Goal: Task Accomplishment & Management: Complete application form

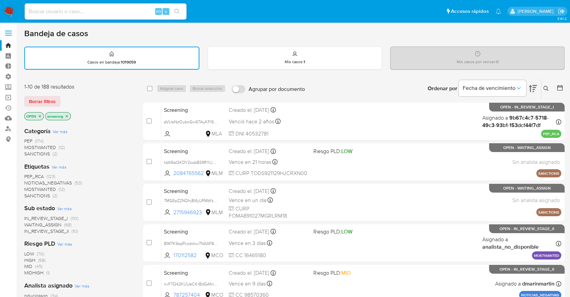
click at [10, 7] on img at bounding box center [8, 11] width 11 height 11
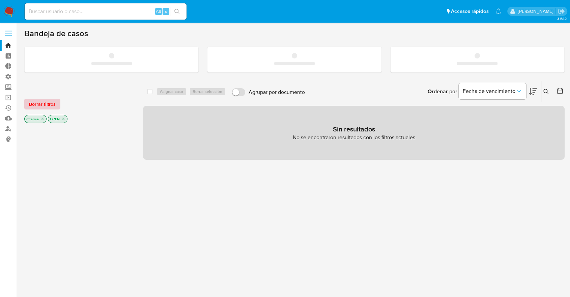
click at [57, 105] on button "Borrar filtros" at bounding box center [42, 104] width 36 height 11
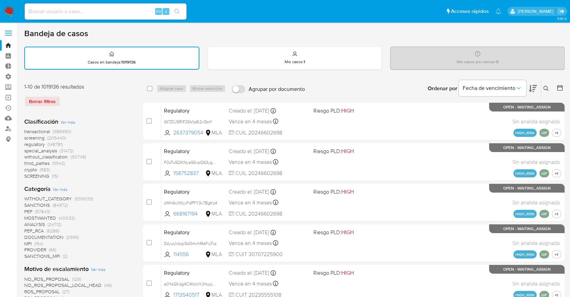
click at [27, 137] on span "screening" at bounding box center [34, 137] width 20 height 7
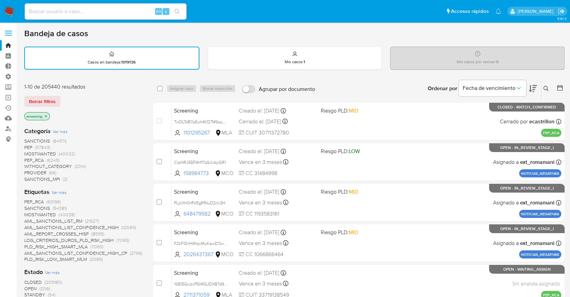
click at [27, 286] on span "OPEN" at bounding box center [30, 288] width 12 height 7
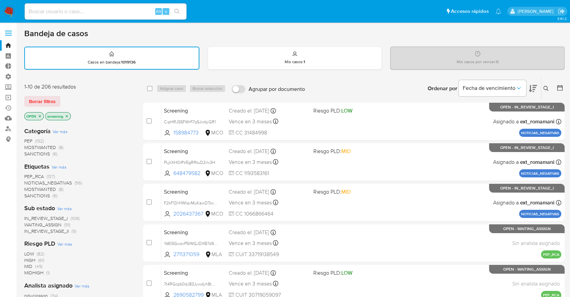
click at [529, 85] on icon at bounding box center [533, 88] width 8 height 8
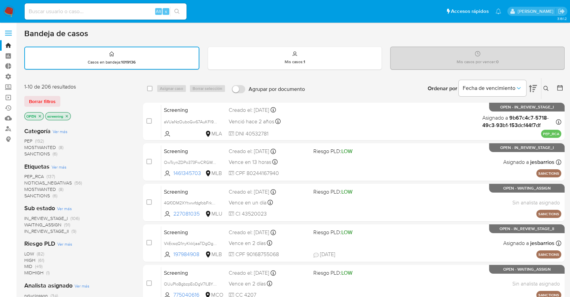
click at [30, 194] on span "SANCTIONS" at bounding box center [37, 195] width 26 height 7
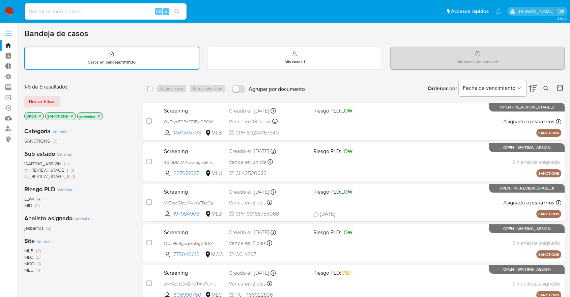
click at [38, 239] on span "Ver más" at bounding box center [44, 241] width 15 height 6
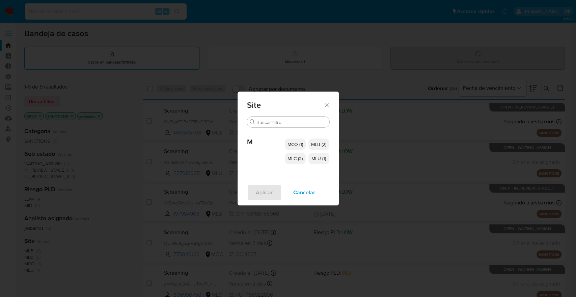
click at [289, 146] on span "MCO (1)" at bounding box center [296, 144] width 16 height 7
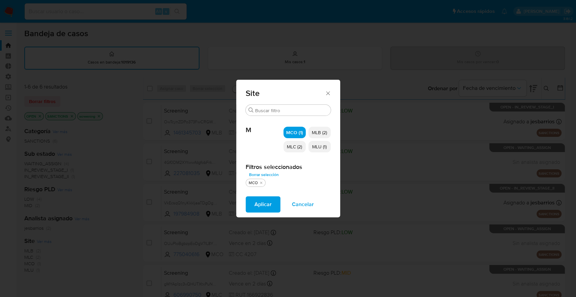
click at [289, 146] on span "MLC (2)" at bounding box center [294, 146] width 15 height 7
click at [287, 146] on span "MLC (2)" at bounding box center [294, 146] width 17 height 7
click at [287, 146] on span "MLC (2)" at bounding box center [294, 146] width 15 height 7
click at [313, 148] on span "MLU (1)" at bounding box center [319, 146] width 15 height 7
click at [277, 201] on button "Aplicar" at bounding box center [263, 204] width 35 height 16
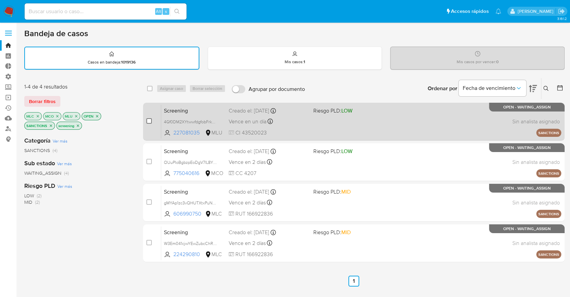
click at [148, 118] on input "checkbox" at bounding box center [148, 120] width 5 height 5
checkbox input "true"
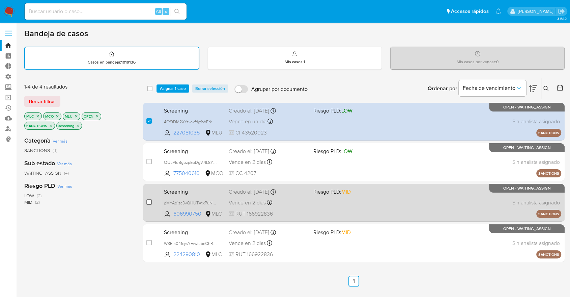
click at [148, 199] on input "checkbox" at bounding box center [148, 201] width 5 height 5
checkbox input "true"
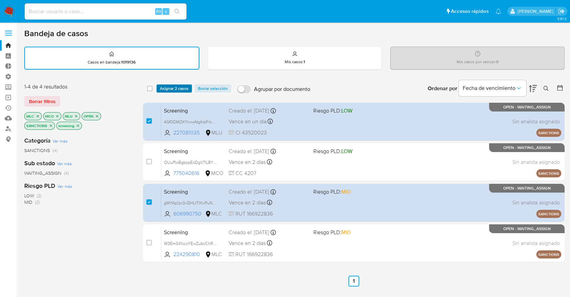
click at [189, 86] on button "Asignar 2 casos" at bounding box center [174, 88] width 35 height 8
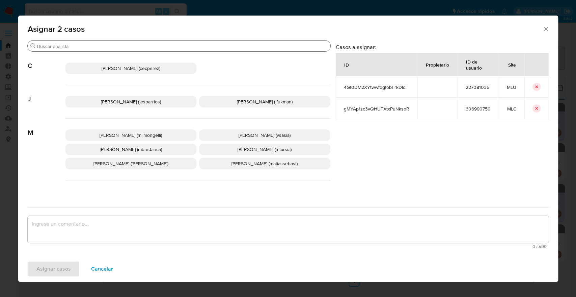
click at [158, 46] on input "Buscar" at bounding box center [182, 46] width 291 height 6
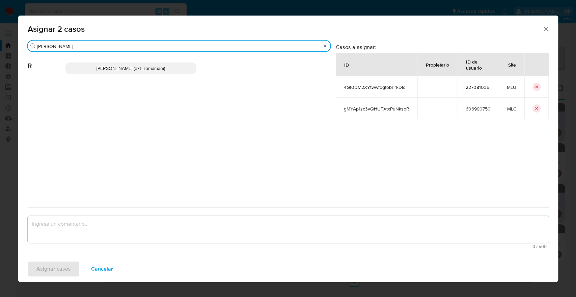
type input "rosa"
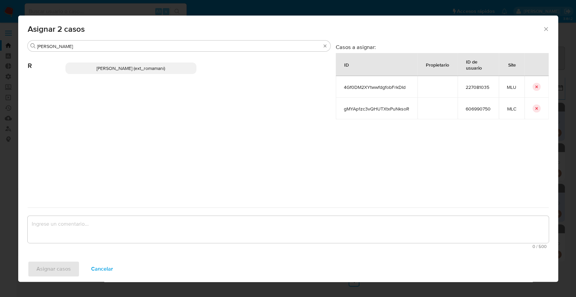
click at [168, 66] on p "Rosalia Mamani (ext_romamani)" at bounding box center [130, 67] width 131 height 11
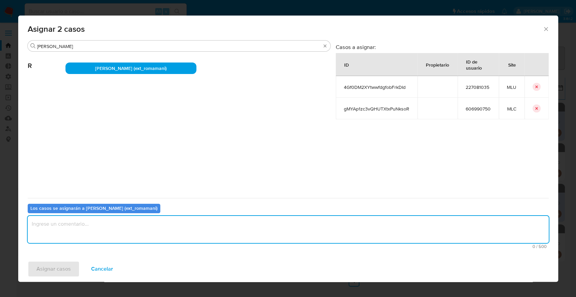
click at [127, 241] on textarea "assign-modal" at bounding box center [288, 229] width 521 height 27
drag, startPoint x: 100, startPoint y: 225, endPoint x: 22, endPoint y: 219, distance: 77.8
click at [22, 219] on div "Buscar rosa R Rosalia Mamani (ext_romamani) Casos a asignar: ID Propietario ID …" at bounding box center [288, 148] width 540 height 216
type textarea "Asignación."
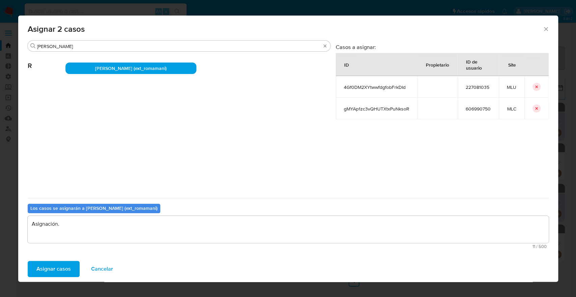
click at [67, 263] on span "Asignar casos" at bounding box center [53, 268] width 34 height 15
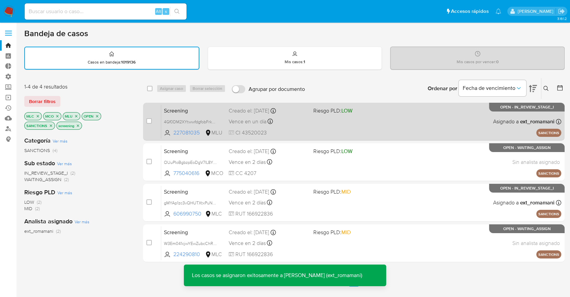
click at [211, 110] on span "Screening" at bounding box center [193, 110] width 59 height 9
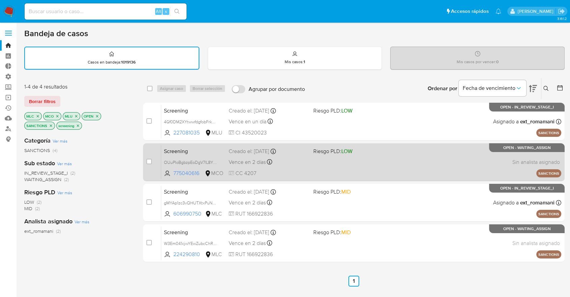
click at [202, 148] on span "Screening" at bounding box center [193, 150] width 59 height 9
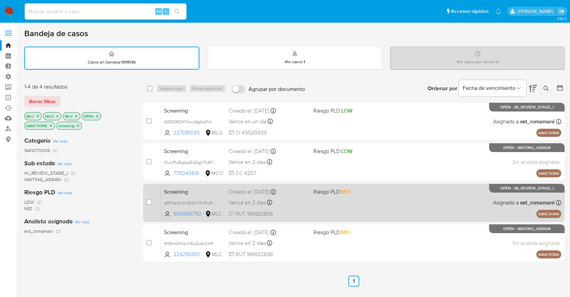
click at [197, 187] on span "Screening" at bounding box center [193, 191] width 59 height 9
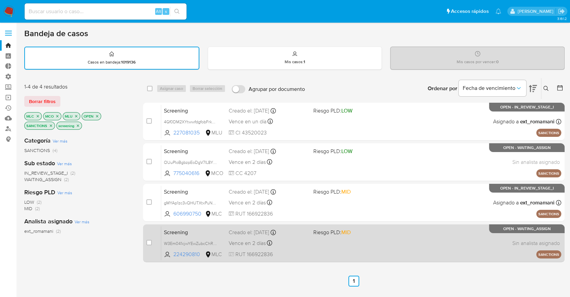
click at [202, 229] on span "Screening" at bounding box center [193, 231] width 59 height 9
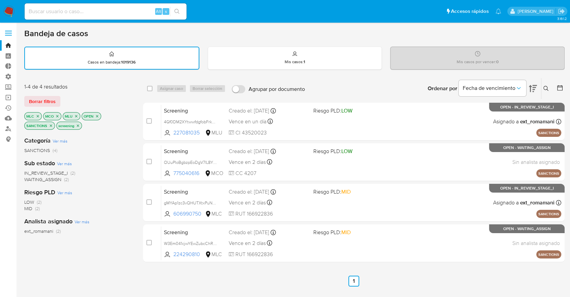
click at [29, 177] on span "WAITING_ASSIGN" at bounding box center [42, 179] width 37 height 7
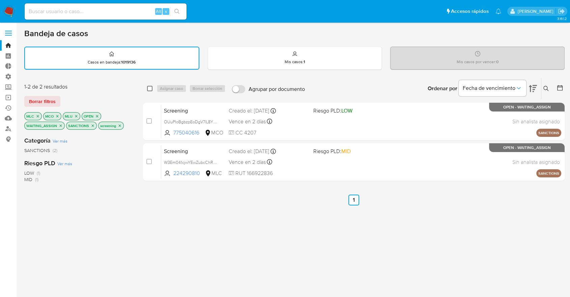
click at [149, 86] on input "checkbox" at bounding box center [149, 88] width 5 height 5
checkbox input "true"
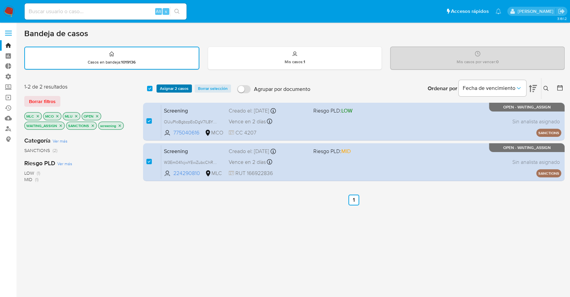
click at [160, 87] on span "Asignar 2 casos" at bounding box center [174, 88] width 29 height 7
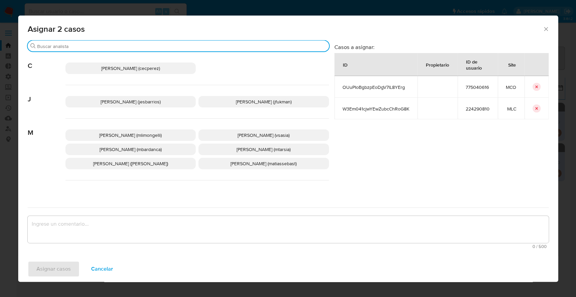
click at [143, 45] on input "Buscar" at bounding box center [181, 46] width 289 height 6
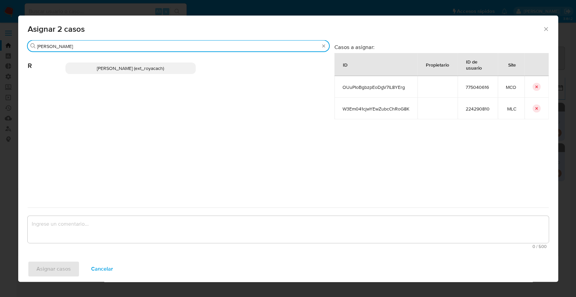
type input "romi"
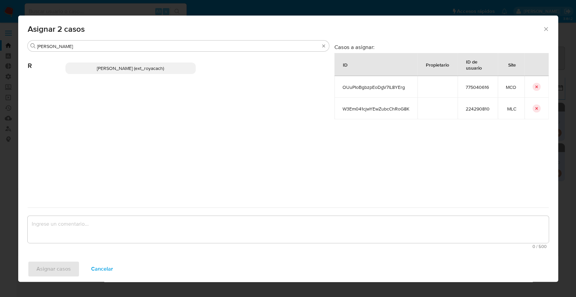
click at [185, 65] on p "Romina Isabel Yacachury (ext_royacach)" at bounding box center [130, 67] width 131 height 11
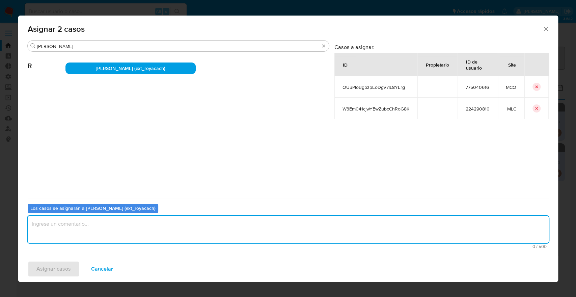
paste textarea "Asignación."
click at [140, 224] on textarea "assign-modal" at bounding box center [288, 229] width 521 height 27
type textarea "Asignación."
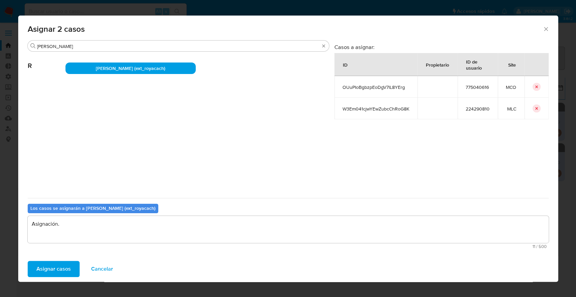
click at [72, 266] on button "Asignar casos" at bounding box center [54, 269] width 52 height 16
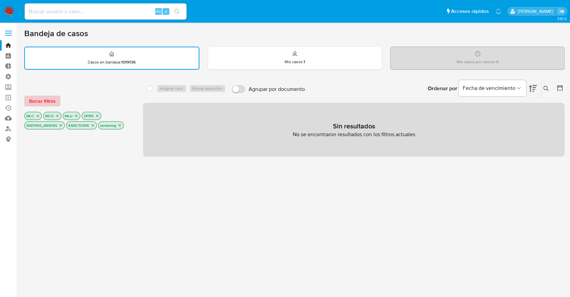
click at [57, 102] on button "Borrar filtros" at bounding box center [42, 101] width 36 height 11
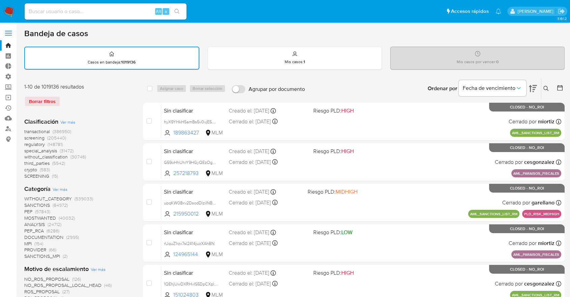
click at [26, 138] on span "screening" at bounding box center [34, 137] width 20 height 7
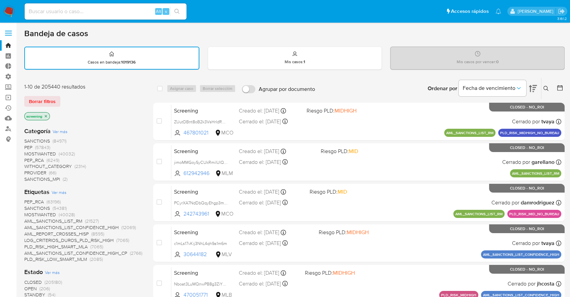
click at [28, 288] on span "OPEN" at bounding box center [30, 288] width 12 height 7
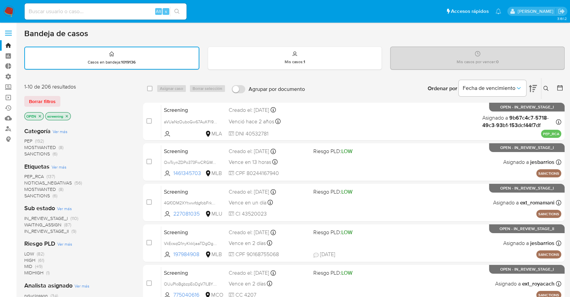
click at [29, 186] on span "MOSTWANTED" at bounding box center [40, 189] width 32 height 7
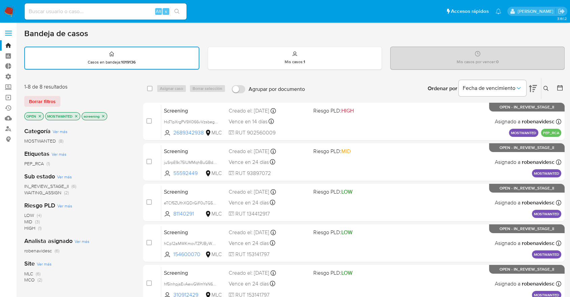
click at [31, 190] on span "WAITING_ASSIGN" at bounding box center [42, 192] width 37 height 7
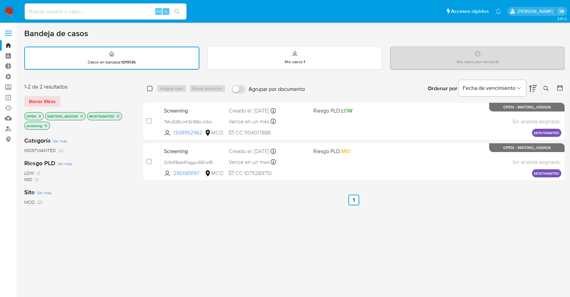
click at [152, 88] on input "checkbox" at bounding box center [149, 88] width 5 height 5
checkbox input "true"
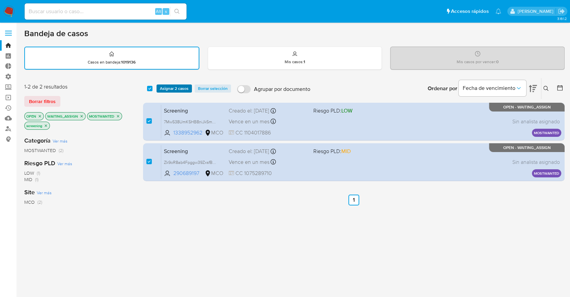
click at [161, 89] on span "Asignar 2 casos" at bounding box center [174, 88] width 29 height 7
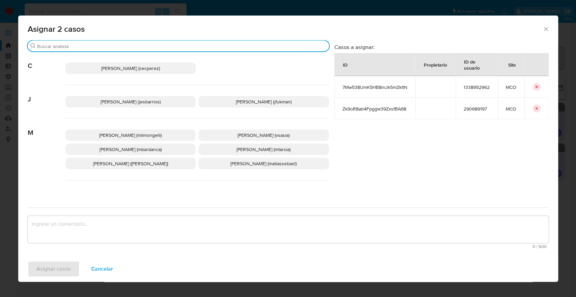
click at [173, 47] on input "Buscar" at bounding box center [181, 46] width 289 height 6
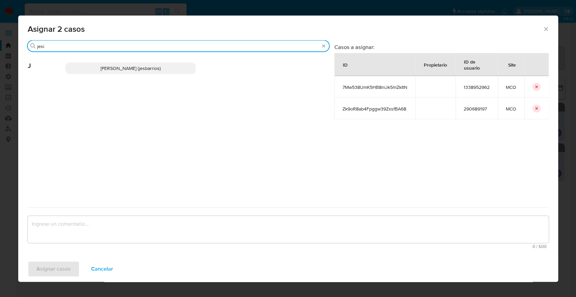
type input "jesi"
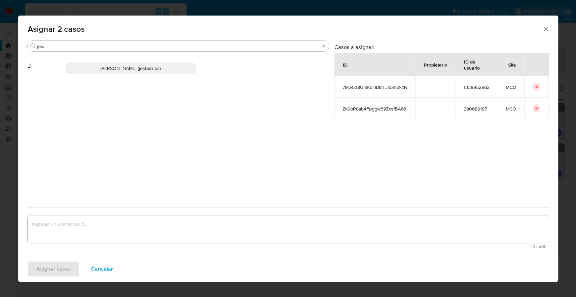
click at [176, 70] on p "Jesica Iris Barrios Leita (jesbarrios)" at bounding box center [130, 67] width 131 height 11
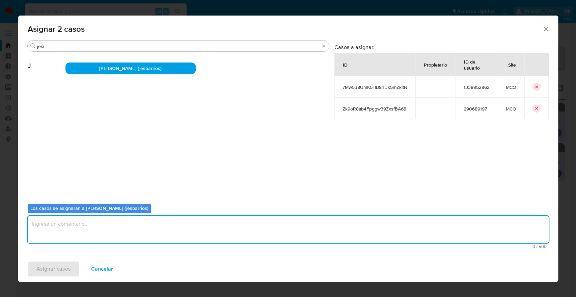
click at [150, 222] on textarea "assign-modal" at bounding box center [288, 229] width 521 height 27
paste textarea "Asignación."
type textarea "Asignación."
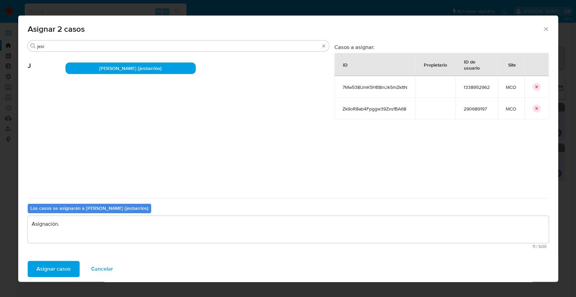
click at [73, 262] on button "Asignar casos" at bounding box center [54, 269] width 52 height 16
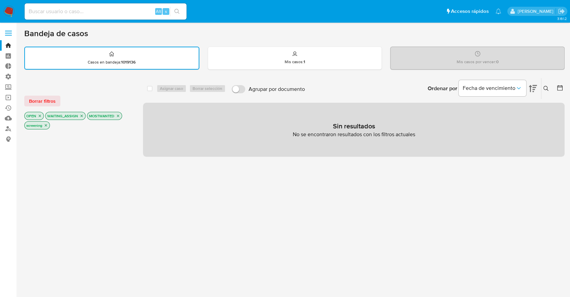
click at [57, 99] on button "Borrar filtros" at bounding box center [42, 101] width 36 height 11
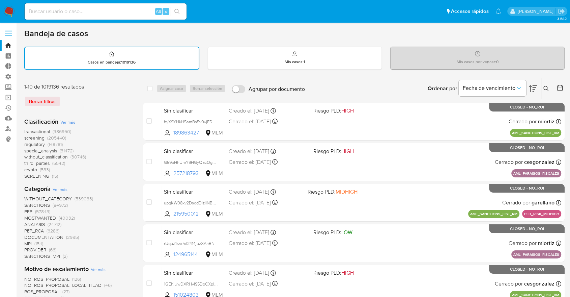
click at [25, 143] on span "regulatory" at bounding box center [34, 144] width 21 height 7
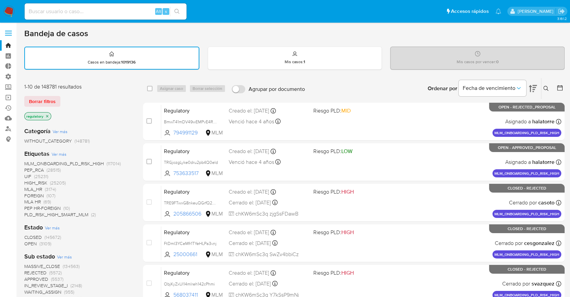
click at [29, 241] on span "OPEN" at bounding box center [30, 243] width 12 height 7
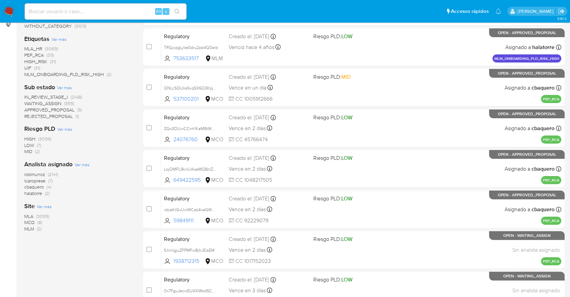
scroll to position [120, 0]
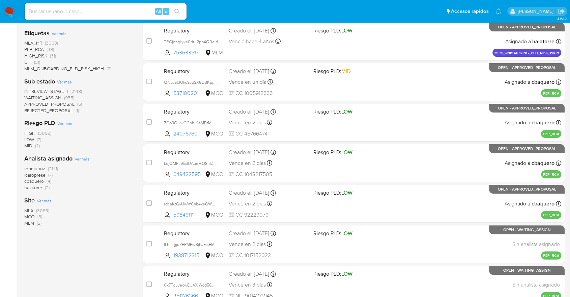
click at [28, 213] on span "MCO" at bounding box center [29, 216] width 10 height 7
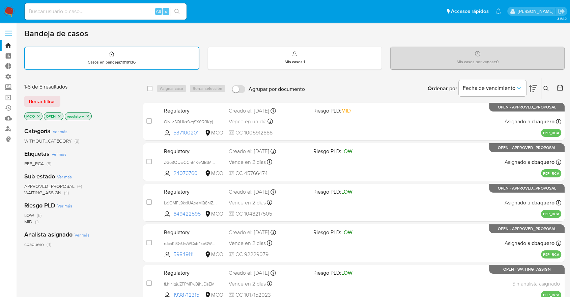
click at [31, 191] on span "WAITING_ASSIGN" at bounding box center [42, 192] width 37 height 7
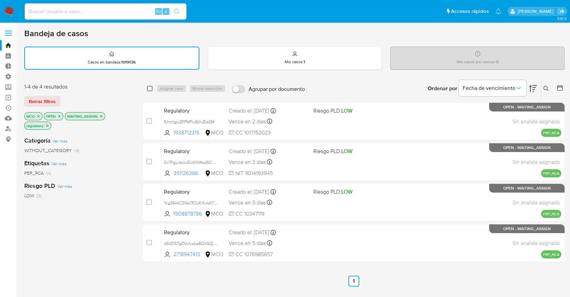
click at [150, 87] on input "checkbox" at bounding box center [149, 88] width 5 height 5
checkbox input "true"
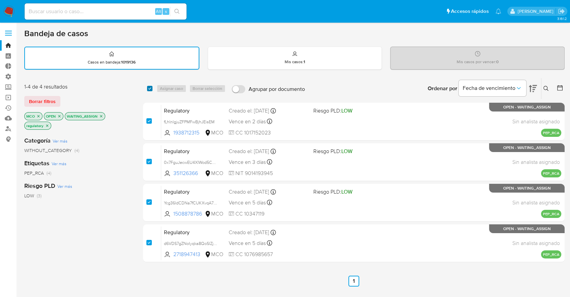
checkbox input "true"
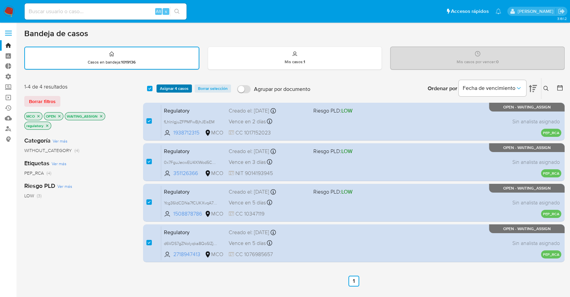
click at [189, 85] on button "Asignar 4 casos" at bounding box center [174, 88] width 35 height 8
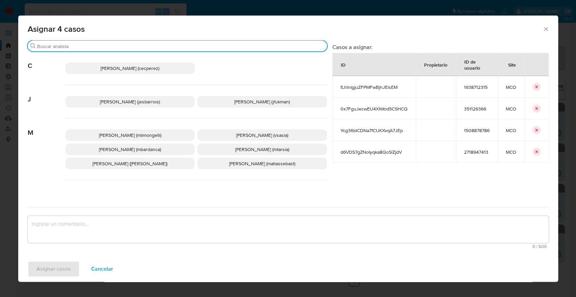
click at [98, 44] on input "Buscar" at bounding box center [180, 46] width 287 height 6
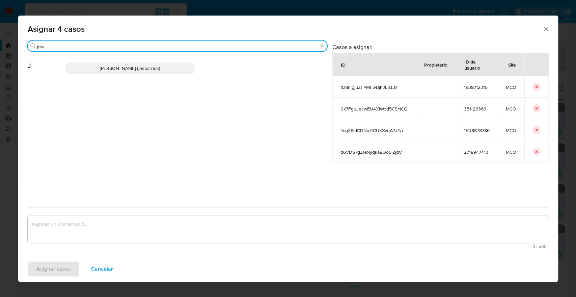
type input "jesi"
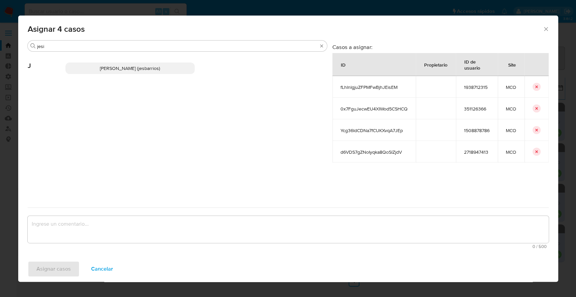
click at [176, 64] on p "Jesica Iris Barrios Leita (jesbarrios)" at bounding box center [130, 67] width 130 height 11
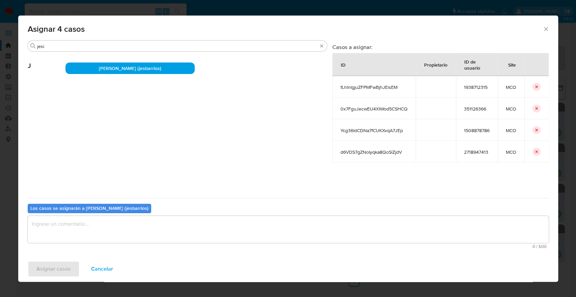
click at [133, 227] on textarea "assign-modal" at bounding box center [288, 229] width 521 height 27
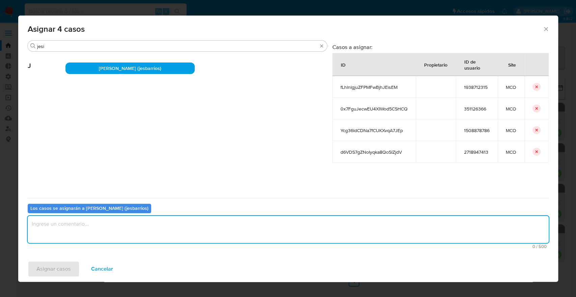
paste textarea "Asignación."
type textarea "Asignación."
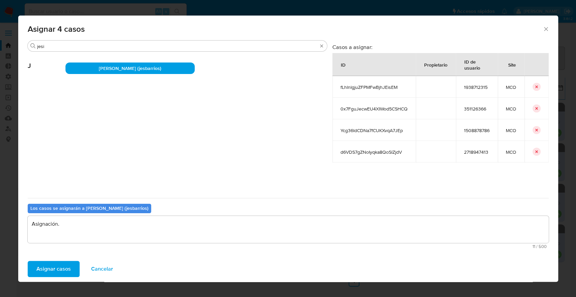
click at [73, 264] on button "Asignar casos" at bounding box center [54, 269] width 52 height 16
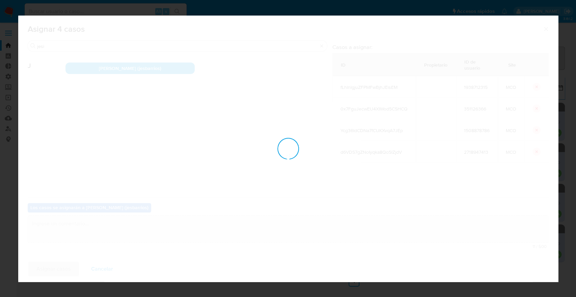
checkbox input "false"
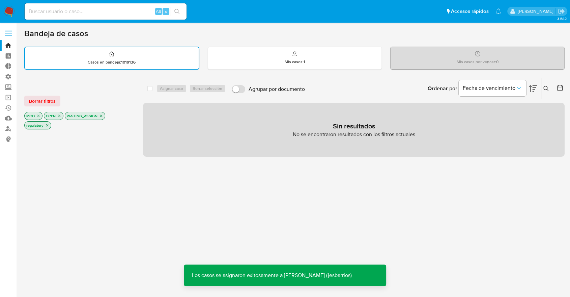
click at [58, 100] on button "Borrar filtros" at bounding box center [42, 101] width 36 height 11
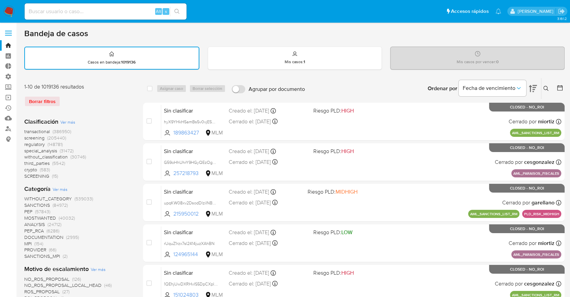
click at [25, 137] on span "screening" at bounding box center [34, 137] width 20 height 7
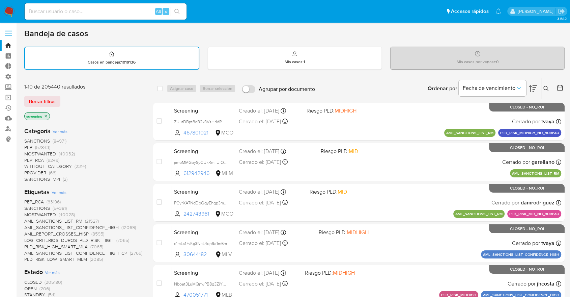
click at [28, 288] on span "OPEN" at bounding box center [30, 288] width 12 height 7
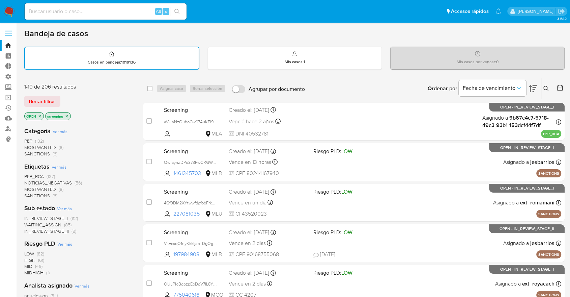
click at [27, 174] on span "PEP_RCA" at bounding box center [34, 176] width 20 height 7
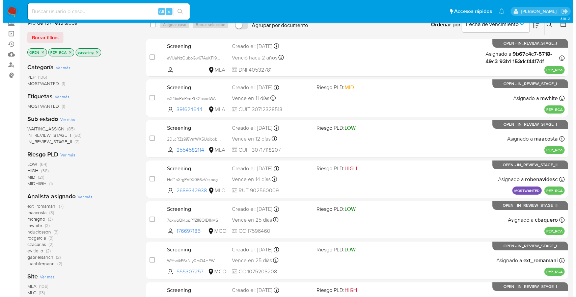
scroll to position [105, 0]
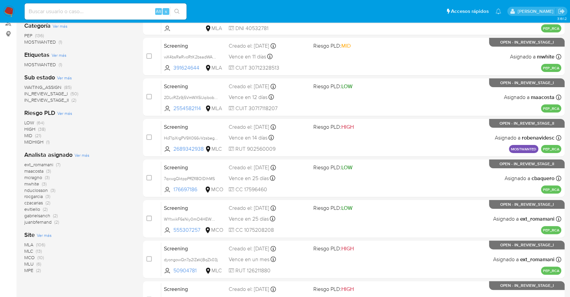
click at [38, 232] on span "Ver más" at bounding box center [44, 235] width 15 height 6
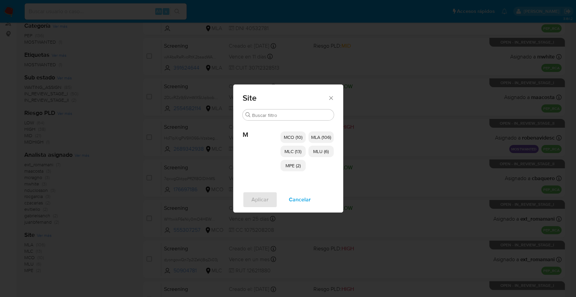
click at [284, 134] on span "MCO (10)" at bounding box center [293, 137] width 19 height 7
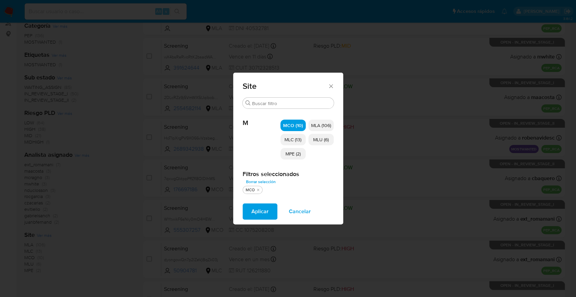
click at [283, 134] on p "MLC (13)" at bounding box center [292, 139] width 25 height 11
click at [282, 154] on p "MPE (2)" at bounding box center [292, 153] width 25 height 11
click at [310, 137] on p "MLU (6)" at bounding box center [320, 139] width 25 height 11
click at [267, 210] on span "Aplicar" at bounding box center [259, 211] width 17 height 15
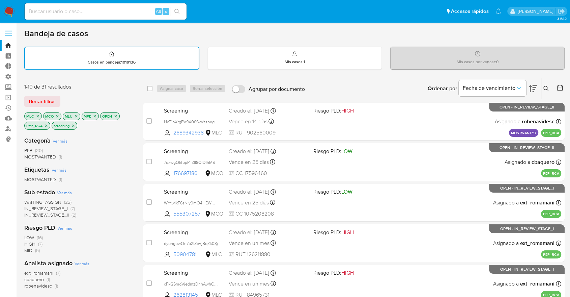
click at [29, 198] on span "WAITING_ASSIGN" at bounding box center [42, 201] width 37 height 7
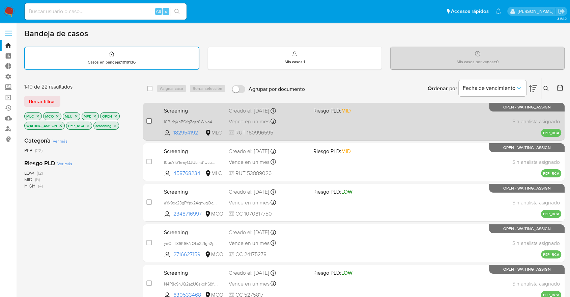
click at [147, 121] on input "checkbox" at bounding box center [148, 120] width 5 height 5
checkbox input "true"
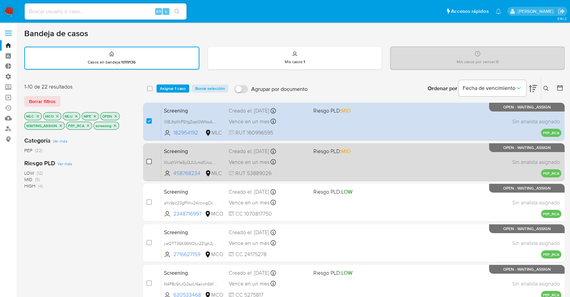
click at [147, 159] on input "checkbox" at bounding box center [148, 161] width 5 height 5
checkbox input "true"
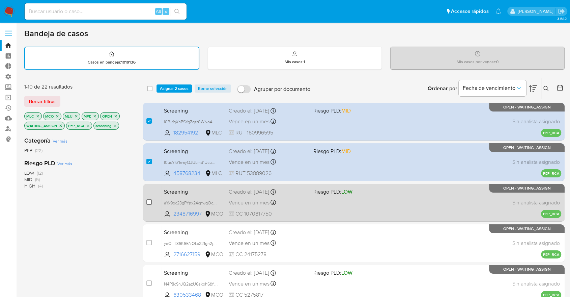
click at [150, 200] on input "checkbox" at bounding box center [148, 201] width 5 height 5
checkbox input "true"
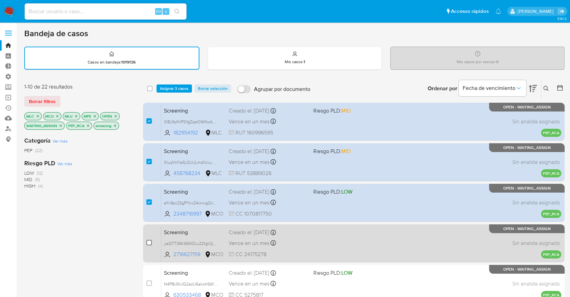
click at [148, 240] on input "checkbox" at bounding box center [148, 242] width 5 height 5
checkbox input "true"
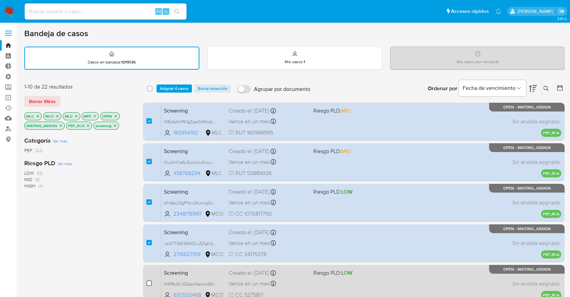
click at [149, 283] on input "checkbox" at bounding box center [148, 282] width 5 height 5
checkbox input "true"
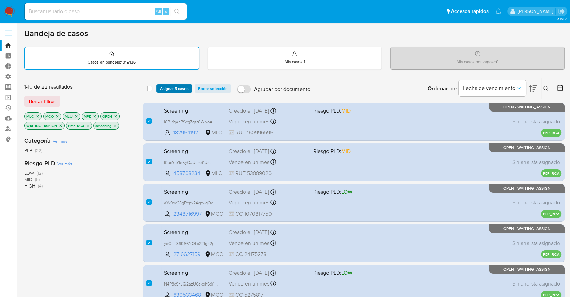
click at [187, 88] on span "Asignar 5 casos" at bounding box center [174, 88] width 29 height 7
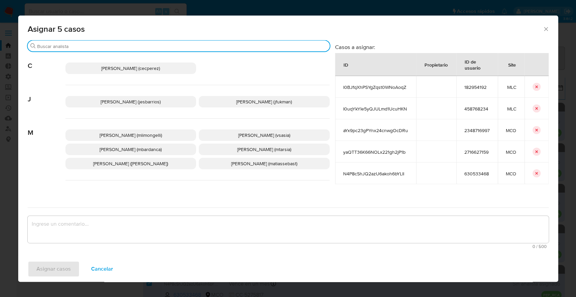
click at [144, 45] on input "Buscar" at bounding box center [182, 46] width 290 height 6
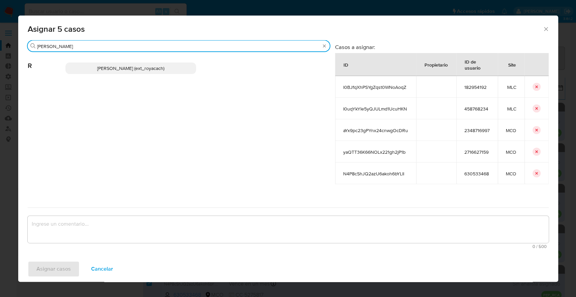
type input "romi"
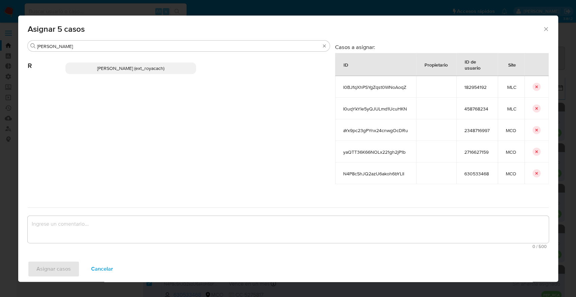
click at [178, 65] on p "Romina Isabel Yacachury (ext_royacach)" at bounding box center [130, 67] width 131 height 11
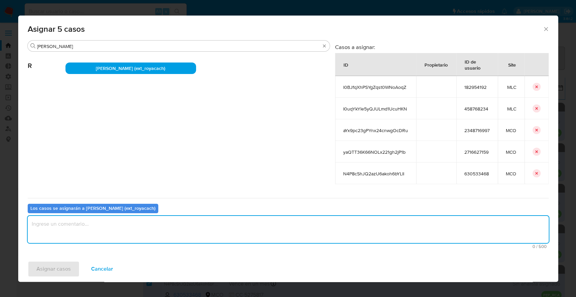
click at [130, 226] on textarea "assign-modal" at bounding box center [288, 229] width 521 height 27
paste textarea "Asignación."
type textarea "Asignación."
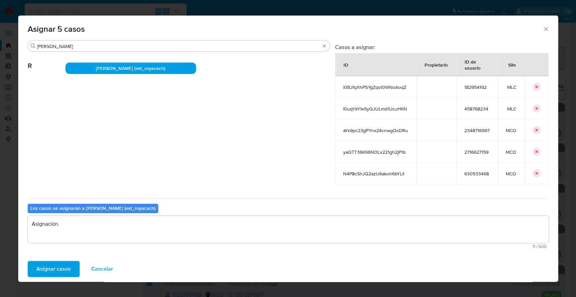
click at [73, 266] on button "Asignar casos" at bounding box center [54, 269] width 52 height 16
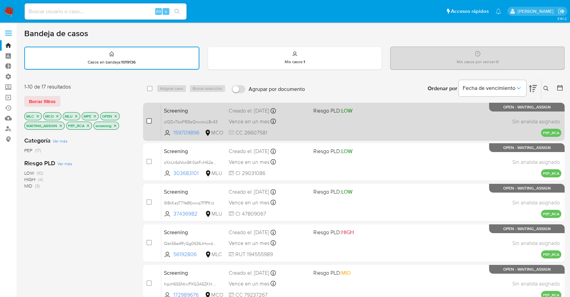
click at [146, 121] on input "checkbox" at bounding box center [148, 120] width 5 height 5
checkbox input "true"
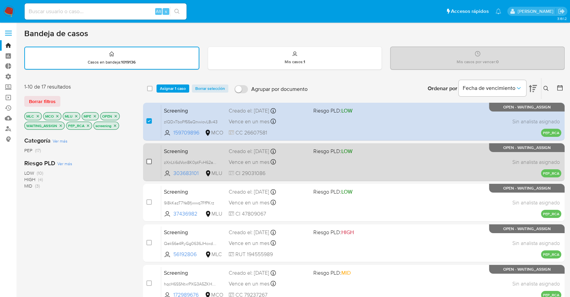
click at [149, 162] on input "checkbox" at bounding box center [148, 161] width 5 height 5
checkbox input "true"
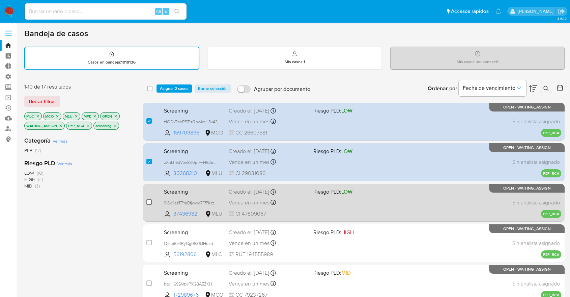
click at [148, 201] on input "checkbox" at bounding box center [148, 201] width 5 height 5
checkbox input "true"
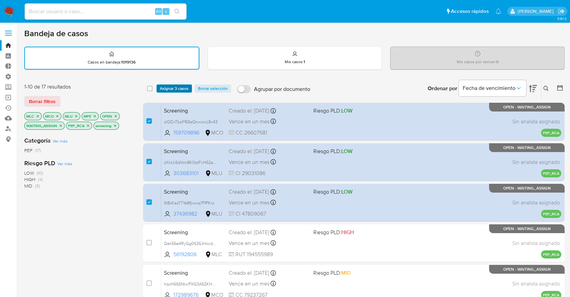
click at [189, 88] on button "Asignar 3 casos" at bounding box center [174, 88] width 35 height 8
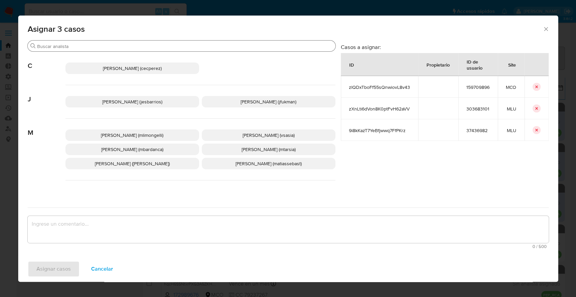
click at [185, 47] on input "Buscar" at bounding box center [185, 46] width 296 height 6
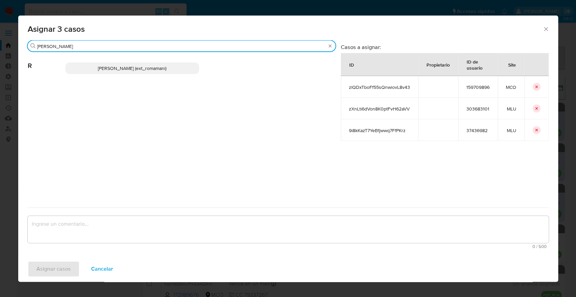
type input "rosa"
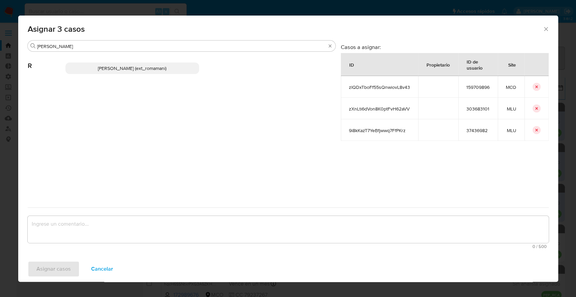
click at [188, 66] on p "Rosalia Mamani (ext_romamani)" at bounding box center [132, 67] width 134 height 11
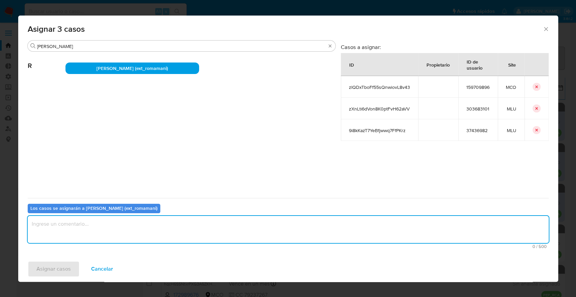
click at [129, 232] on textarea "assign-modal" at bounding box center [288, 229] width 521 height 27
paste textarea "Asignación."
type textarea "Asignación."
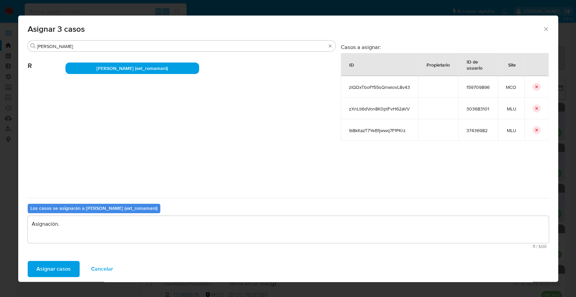
click at [71, 267] on button "Asignar casos" at bounding box center [54, 269] width 52 height 16
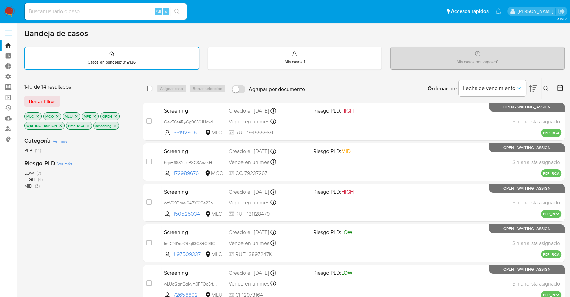
click at [151, 86] on input "checkbox" at bounding box center [149, 88] width 5 height 5
checkbox input "true"
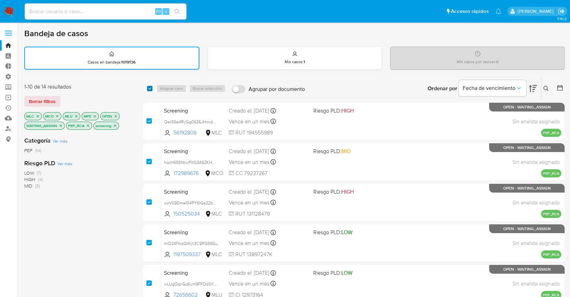
checkbox input "true"
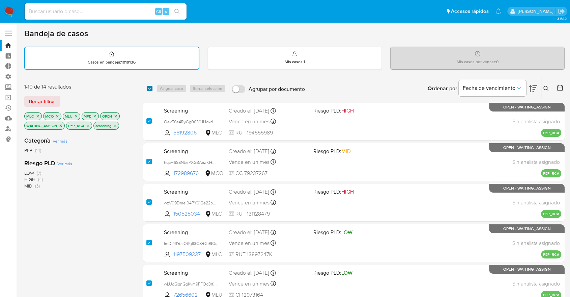
checkbox input "true"
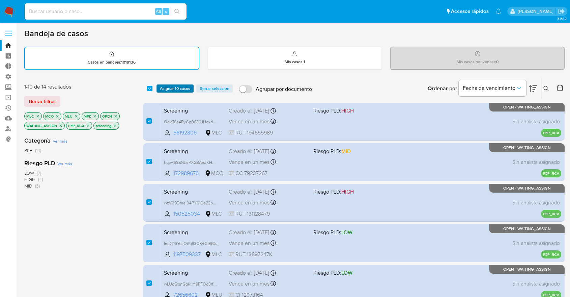
click at [190, 85] on span "Asignar 10 casos" at bounding box center [175, 88] width 30 height 7
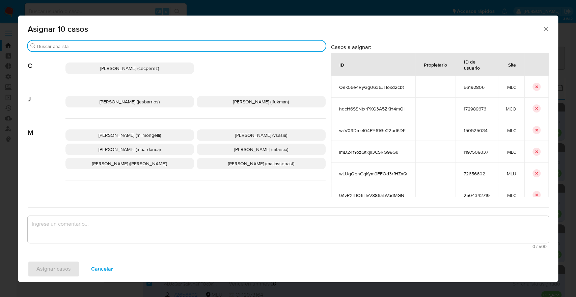
click at [183, 44] on input "Buscar" at bounding box center [180, 46] width 286 height 6
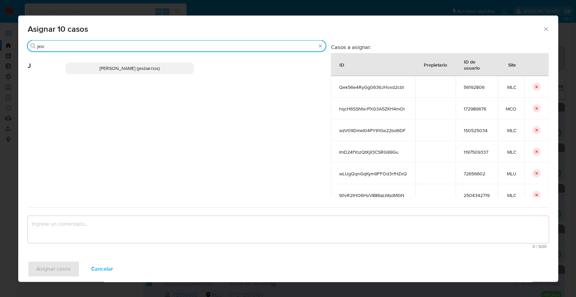
type input "jesi"
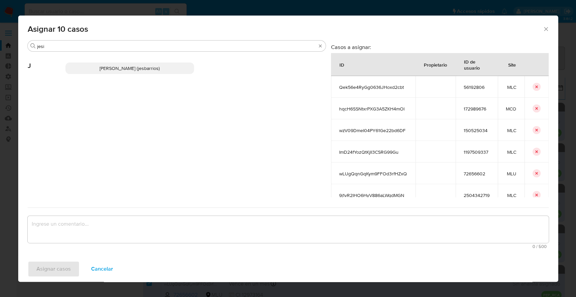
click at [175, 67] on p "Jesica Iris Barrios Leita (jesbarrios)" at bounding box center [129, 67] width 129 height 11
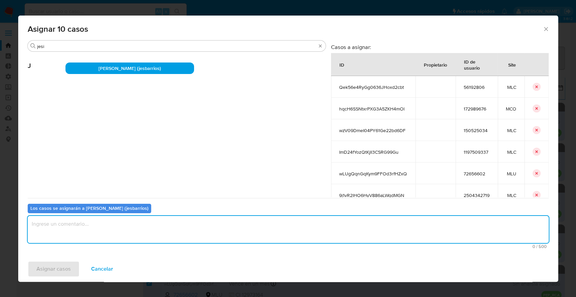
click at [146, 231] on textarea "assign-modal" at bounding box center [288, 229] width 521 height 27
paste textarea "Asignación."
type textarea "Asignación."
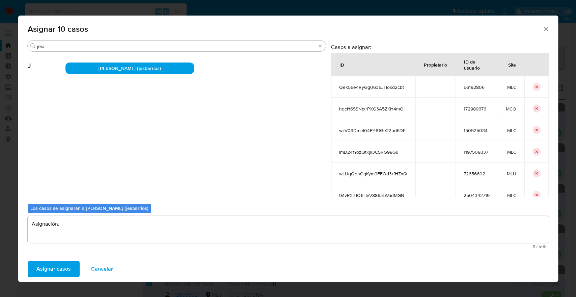
click at [71, 264] on button "Asignar casos" at bounding box center [54, 269] width 52 height 16
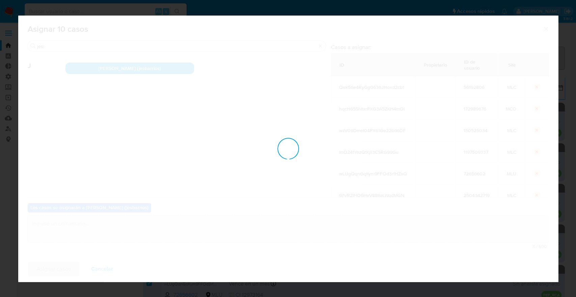
checkbox input "false"
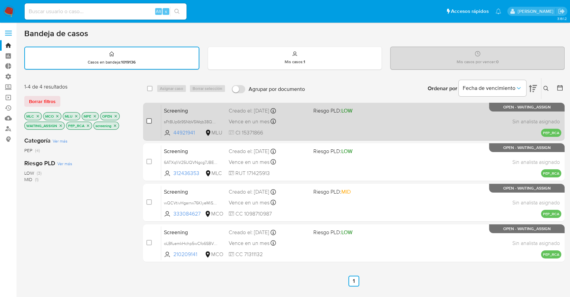
click at [150, 122] on input "checkbox" at bounding box center [148, 120] width 5 height 5
checkbox input "true"
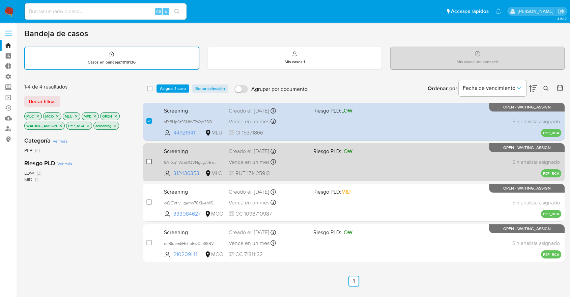
click at [148, 160] on input "checkbox" at bounding box center [148, 161] width 5 height 5
checkbox input "true"
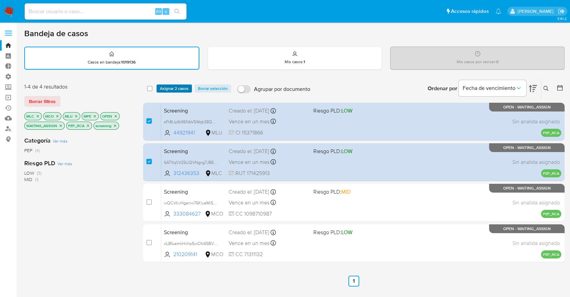
click at [191, 88] on button "Asignar 2 casos" at bounding box center [174, 88] width 35 height 8
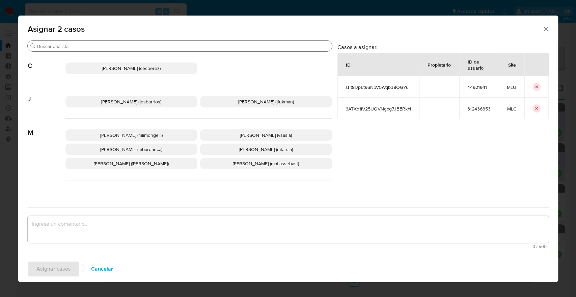
click at [134, 46] on input "Buscar" at bounding box center [183, 46] width 292 height 6
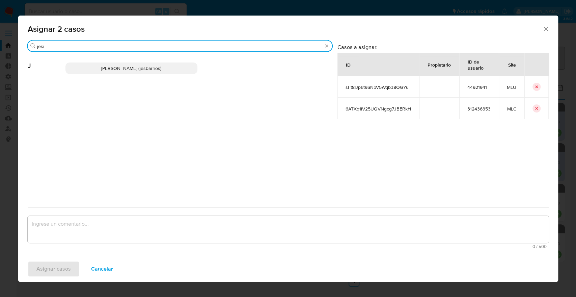
type input "jesi"
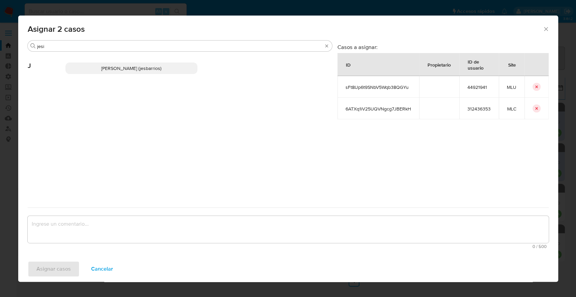
click at [191, 68] on p "Jesica Iris Barrios Leita (jesbarrios)" at bounding box center [131, 67] width 132 height 11
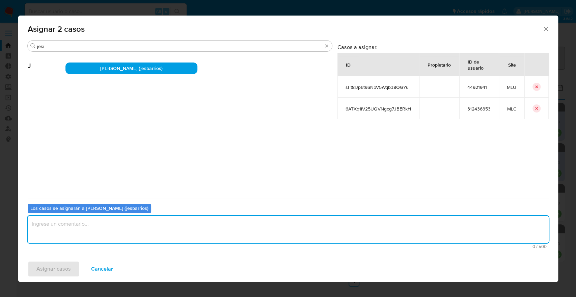
click at [112, 226] on textarea "assign-modal" at bounding box center [288, 229] width 521 height 27
paste textarea "Asignación."
type textarea "Asignación."
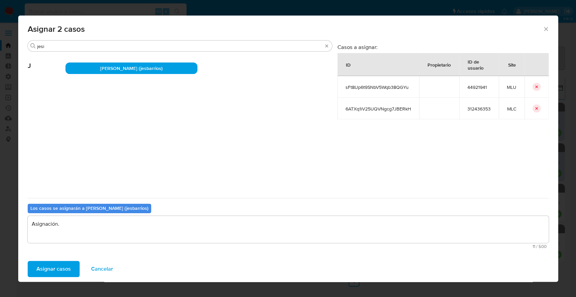
click at [72, 263] on button "Asignar casos" at bounding box center [54, 269] width 52 height 16
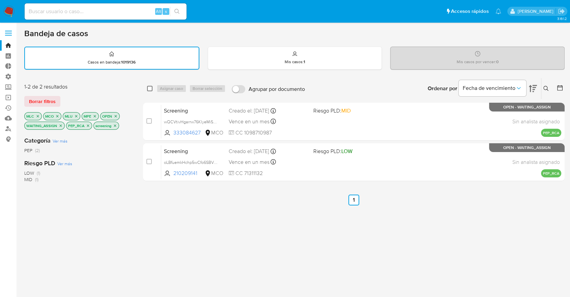
click at [150, 87] on input "checkbox" at bounding box center [149, 88] width 5 height 5
checkbox input "true"
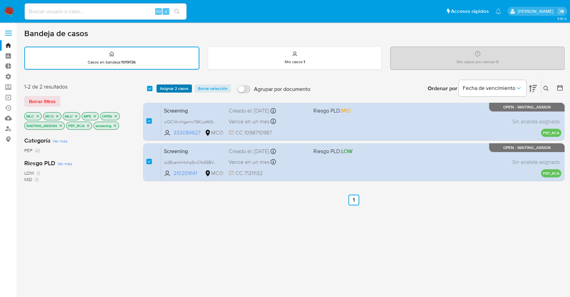
click at [187, 87] on span "Asignar 2 casos" at bounding box center [174, 88] width 29 height 7
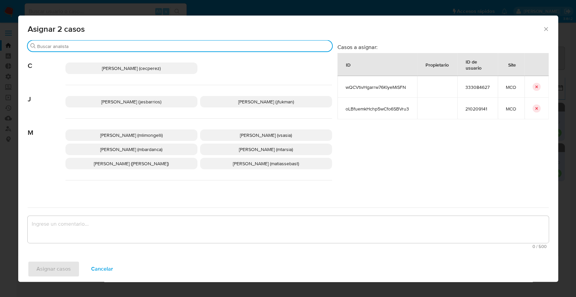
click at [169, 45] on input "Buscar" at bounding box center [183, 46] width 292 height 6
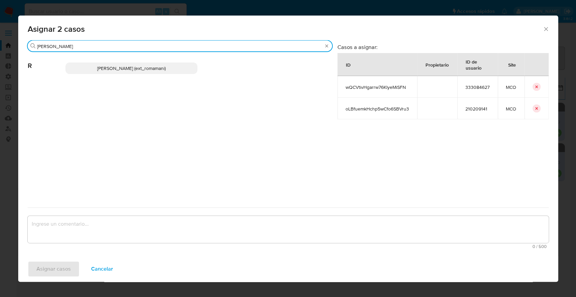
type input "rosa"
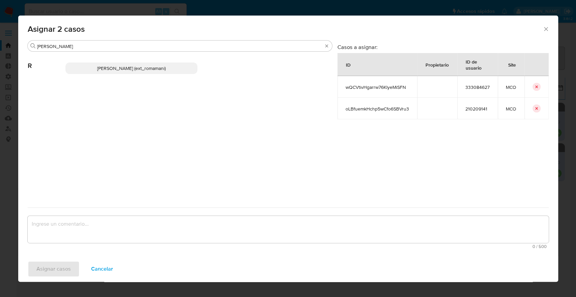
click at [175, 67] on p "Rosalia Mamani (ext_romamani)" at bounding box center [131, 67] width 132 height 11
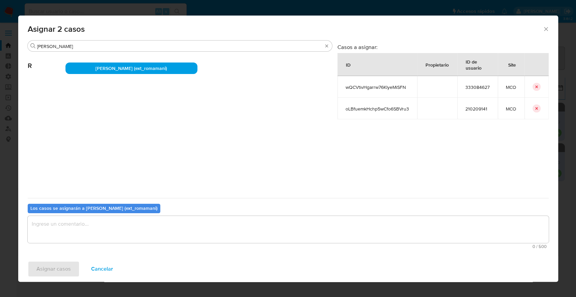
drag, startPoint x: 175, startPoint y: 67, endPoint x: 122, endPoint y: 226, distance: 168.2
click at [122, 226] on div "Buscar rosa R Rosalia Mamani (ext_romamani) Casos a asignar: ID Propietario ID …" at bounding box center [288, 145] width 521 height 211
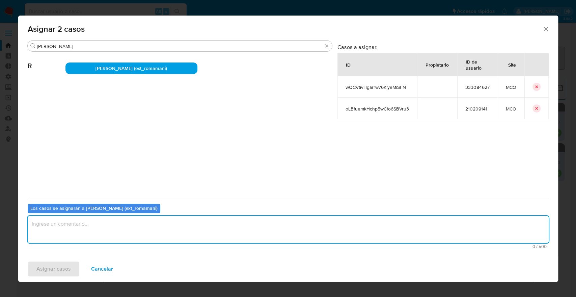
click at [122, 226] on textarea "assign-modal" at bounding box center [288, 229] width 521 height 27
paste textarea "Asignación."
type textarea "Asignación."
click at [73, 266] on button "Asignar casos" at bounding box center [54, 269] width 52 height 16
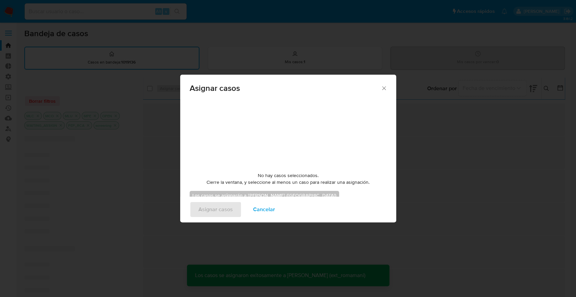
checkbox input "false"
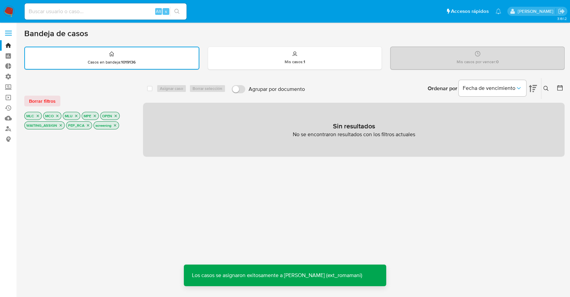
click at [55, 102] on span "Borrar filtros" at bounding box center [42, 100] width 27 height 9
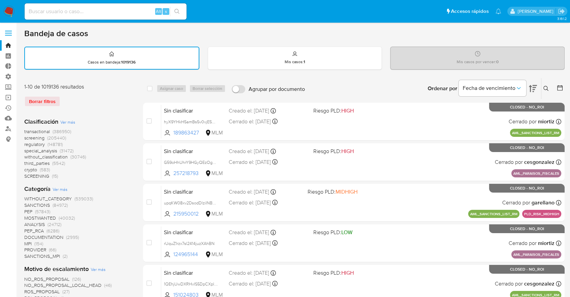
click at [25, 137] on span "screening" at bounding box center [34, 137] width 20 height 7
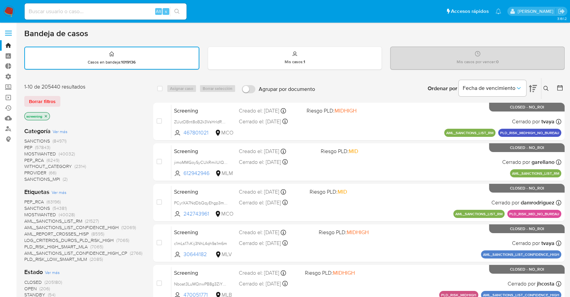
click at [28, 287] on span "OPEN" at bounding box center [30, 288] width 12 height 7
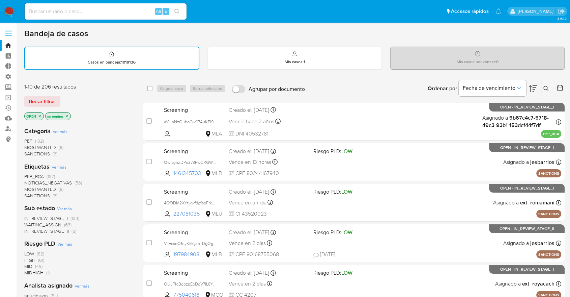
click at [62, 97] on div "Borrar filtros" at bounding box center [78, 101] width 108 height 11
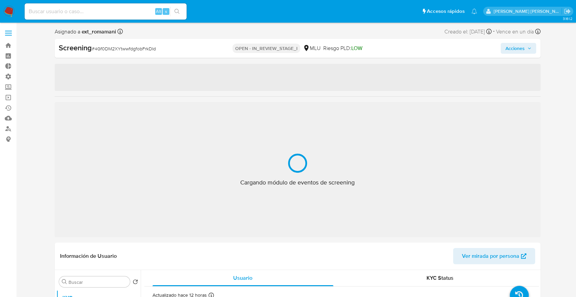
select select "10"
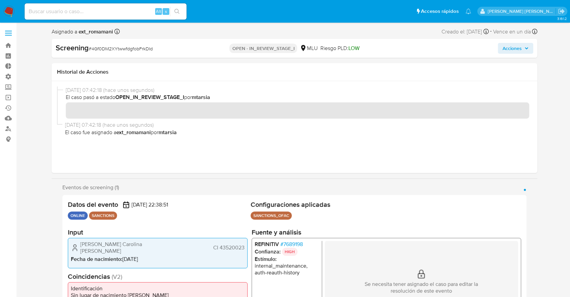
click at [282, 243] on span "# 7689198" at bounding box center [291, 244] width 23 height 7
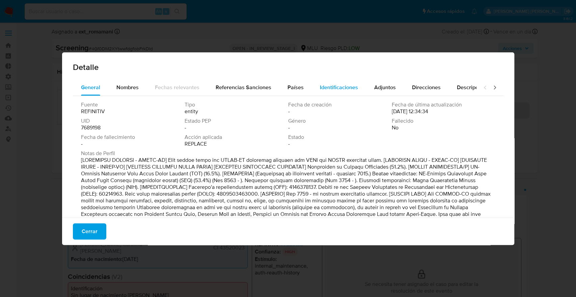
click at [320, 86] on span "Identificaciones" at bounding box center [339, 87] width 38 height 8
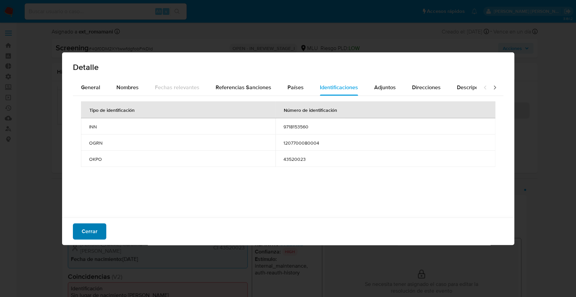
click at [103, 229] on button "Cerrar" at bounding box center [89, 231] width 33 height 16
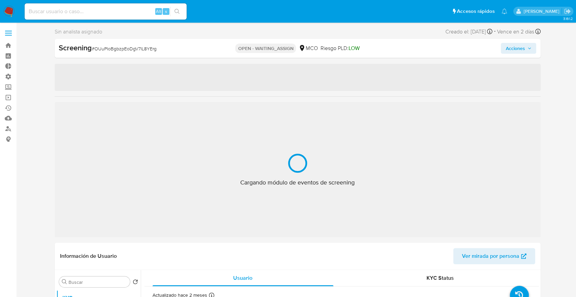
select select "10"
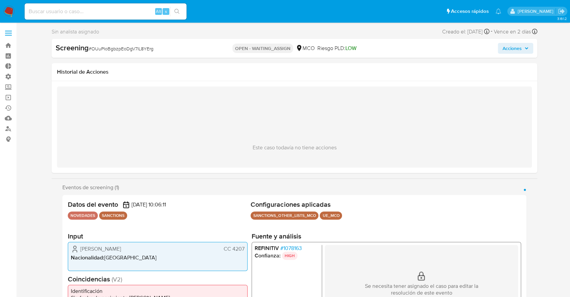
click at [283, 246] on span "# 1078163" at bounding box center [291, 248] width 22 height 7
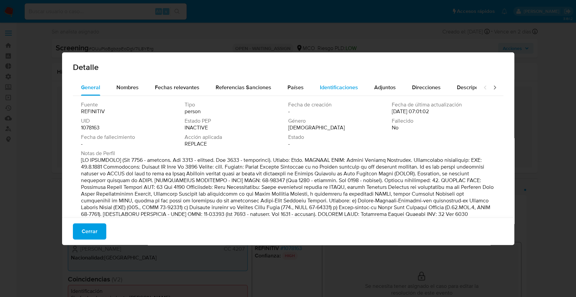
click at [323, 83] on span "Identificaciones" at bounding box center [339, 87] width 38 height 8
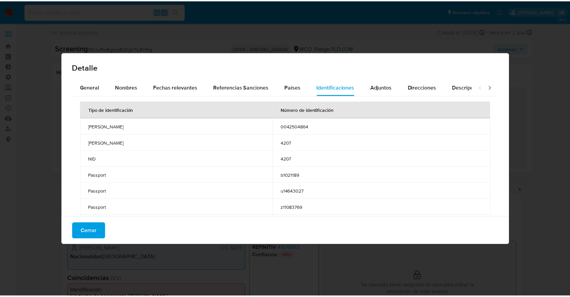
scroll to position [8, 0]
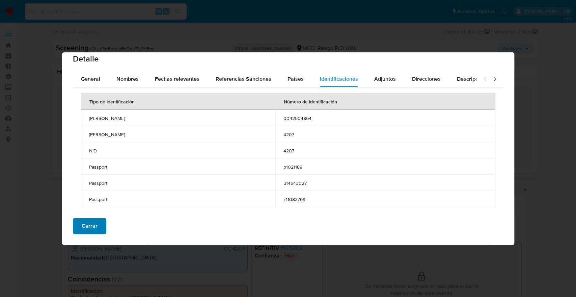
click at [100, 230] on button "Cerrar" at bounding box center [89, 226] width 33 height 16
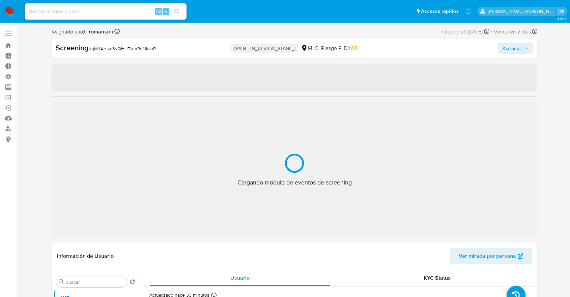
select select "10"
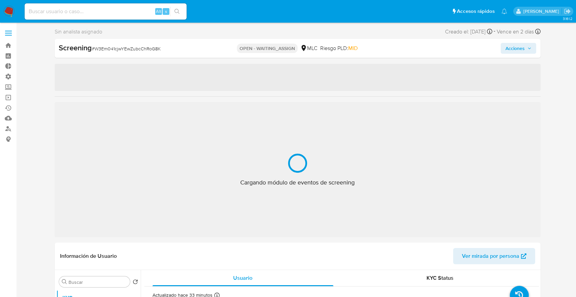
select select "10"
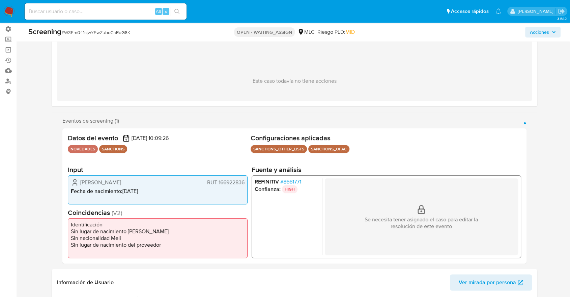
scroll to position [70, 0]
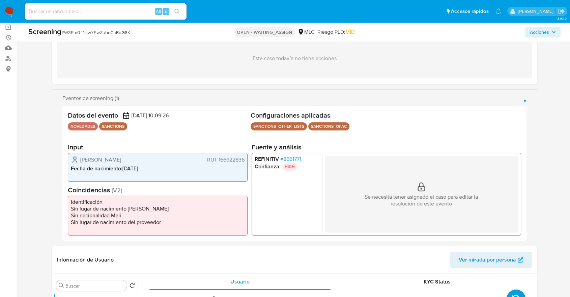
click at [286, 157] on span "# 8661771" at bounding box center [290, 159] width 21 height 7
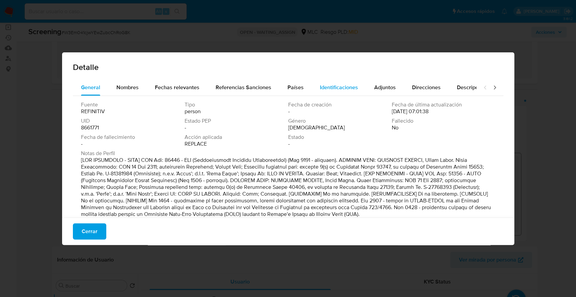
click at [325, 84] on span "Identificaciones" at bounding box center [339, 87] width 38 height 8
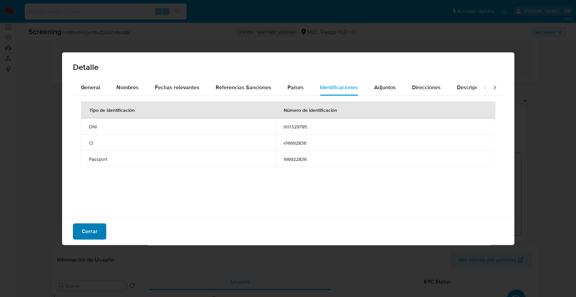
click at [98, 225] on button "Cerrar" at bounding box center [89, 231] width 33 height 16
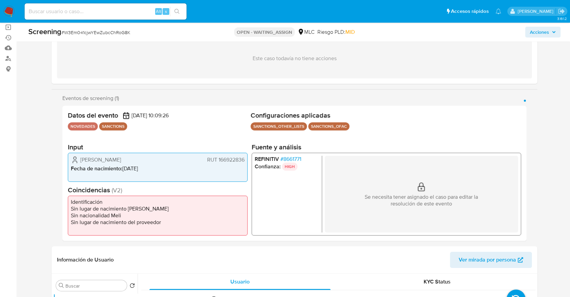
click at [283, 157] on span "# 8661771" at bounding box center [290, 159] width 21 height 7
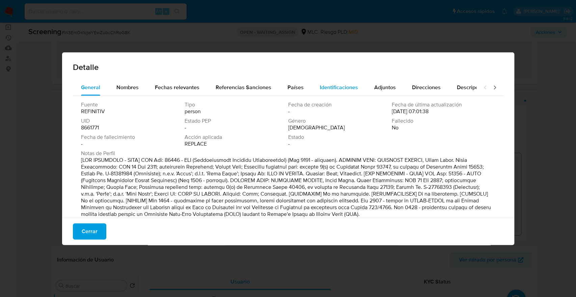
click at [326, 88] on span "Identificaciones" at bounding box center [339, 87] width 38 height 8
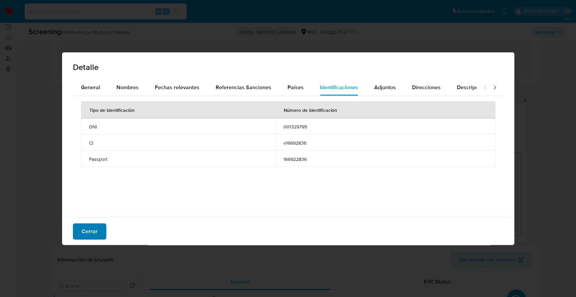
click at [99, 238] on button "Cerrar" at bounding box center [89, 231] width 33 height 16
